Goal: Task Accomplishment & Management: Complete application form

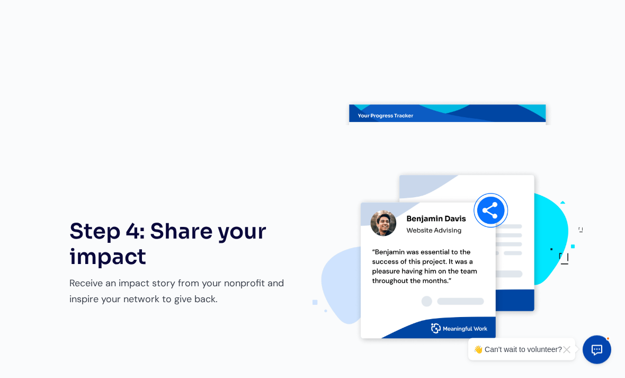
scroll to position [1374, 0]
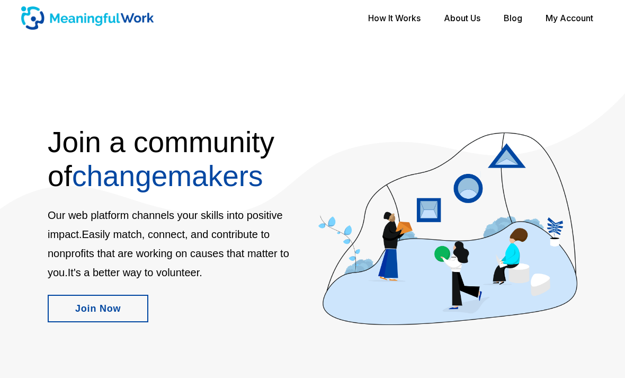
click at [123, 297] on link "Join Now" at bounding box center [98, 308] width 101 height 28
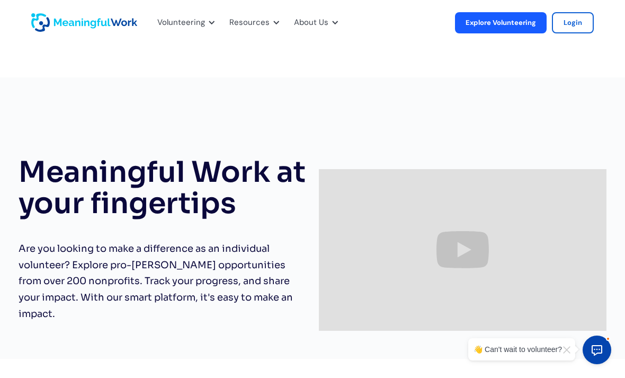
click at [518, 25] on link "Explore Volunteering" at bounding box center [501, 22] width 92 height 21
click at [0, 226] on html "Volunteering For Volunteers Discover exciting opportunities For Nonprofits Boos…" at bounding box center [312, 189] width 625 height 378
click at [187, 15] on div "Volunteering" at bounding box center [184, 22] width 67 height 35
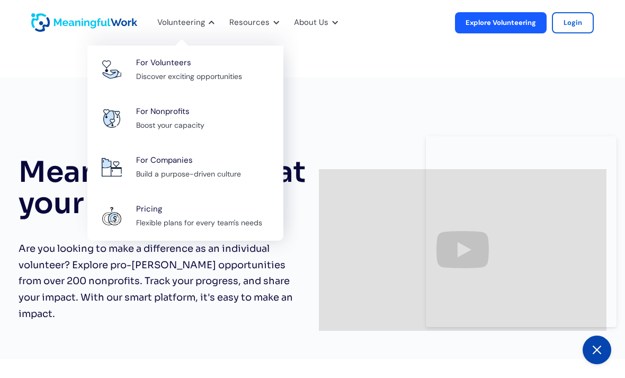
click at [236, 72] on div "Discover exciting opportunities" at bounding box center [189, 76] width 106 height 13
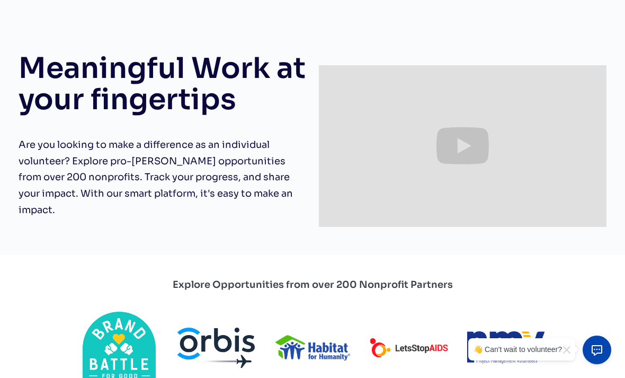
scroll to position [188, 0]
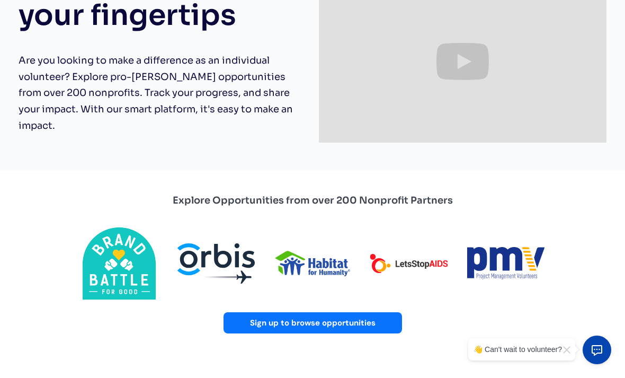
click at [370, 312] on link "Sign up to browse opportunities" at bounding box center [312, 322] width 178 height 21
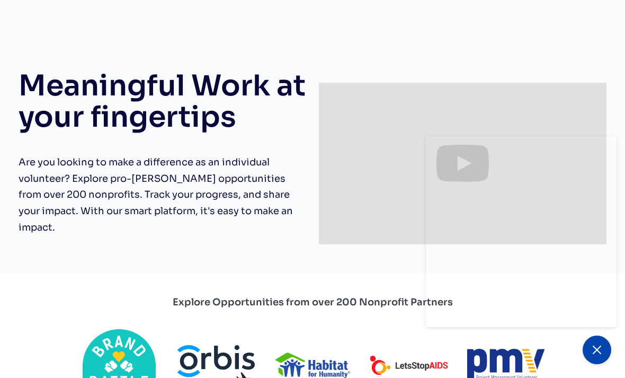
scroll to position [0, 0]
